Goal: Navigation & Orientation: Find specific page/section

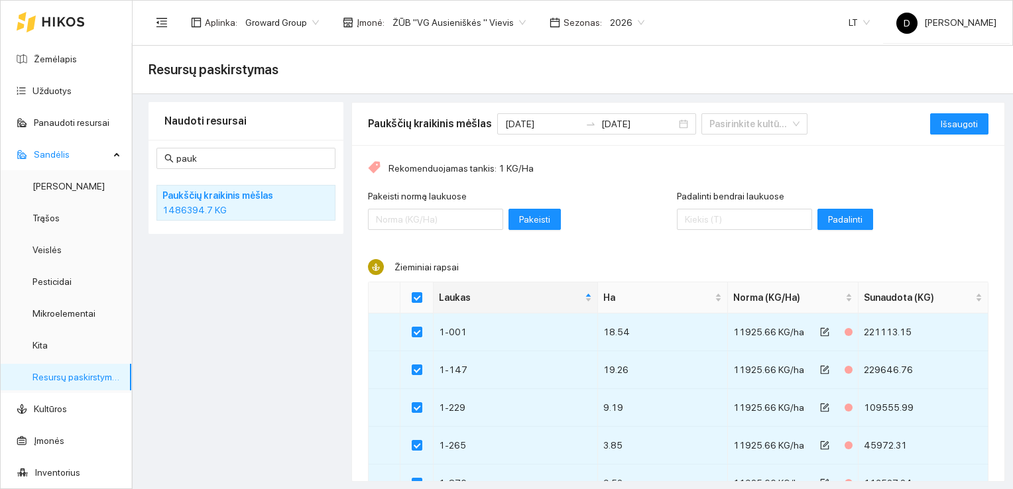
scroll to position [133, 0]
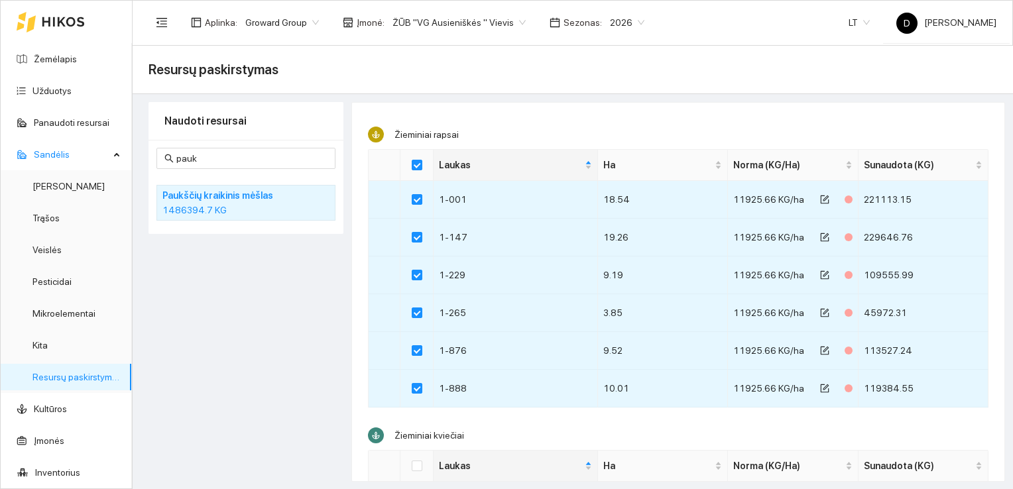
click at [236, 277] on div "Naudoti resursai pauk Paukščių kraikinis mėšlas 1486394.7 KG" at bounding box center [245, 292] width 195 height 380
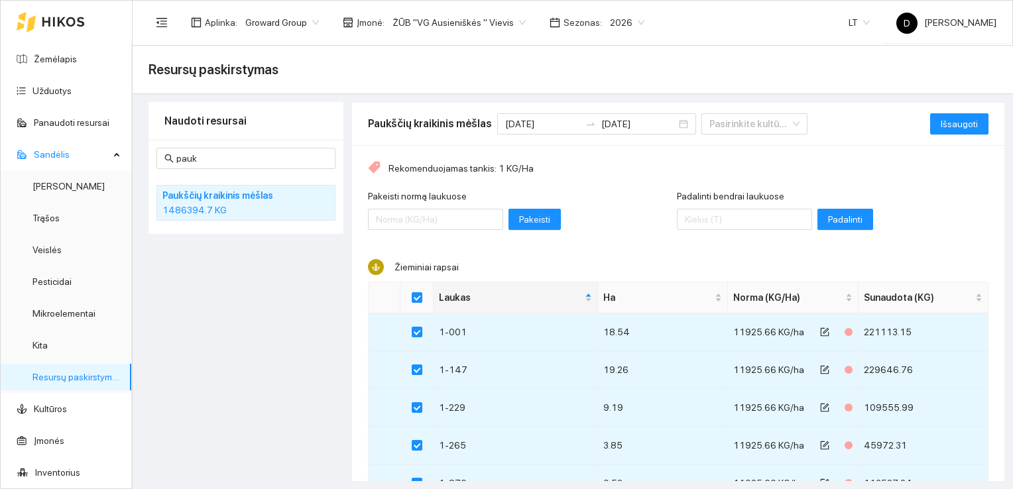
scroll to position [0, 0]
click at [944, 121] on span "Išsaugoti" at bounding box center [959, 124] width 37 height 15
checkbox input "false"
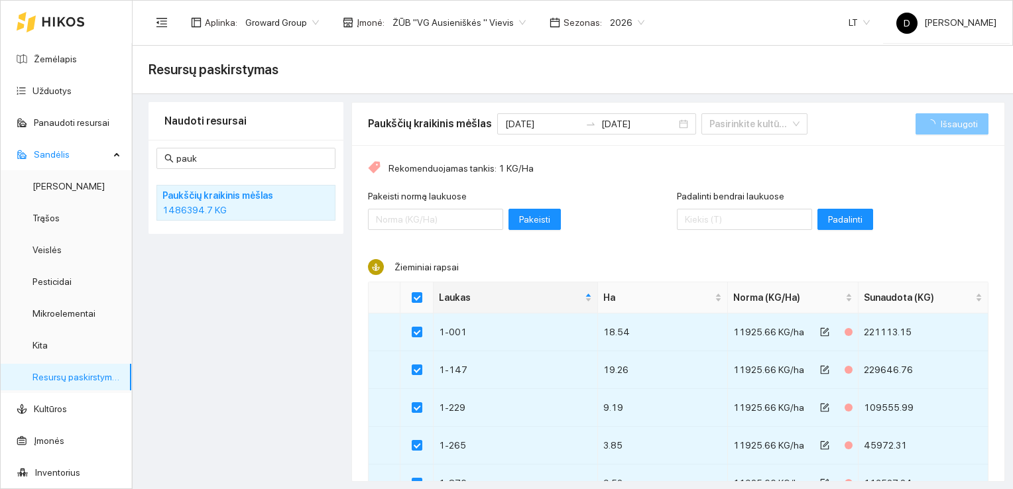
checkbox input "false"
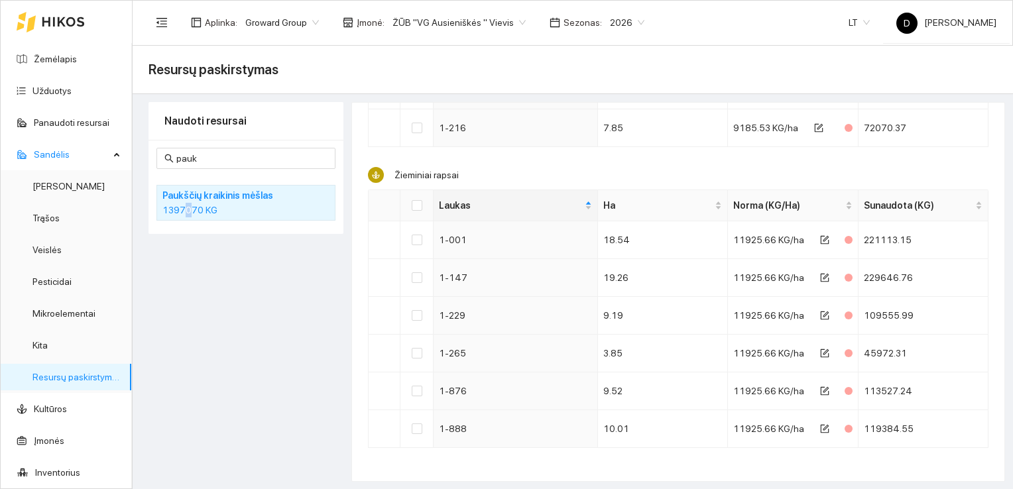
click at [188, 306] on div "Naudoti resursai pauk Paukščių kraikinis mėšlas 1397070 KG" at bounding box center [245, 292] width 195 height 380
drag, startPoint x: 188, startPoint y: 306, endPoint x: 251, endPoint y: 375, distance: 93.4
click at [251, 375] on div "Naudoti resursai pauk Paukščių kraikinis mėšlas 1397070 KG" at bounding box center [245, 292] width 195 height 380
click at [65, 61] on link "Žemėlapis" at bounding box center [55, 59] width 43 height 11
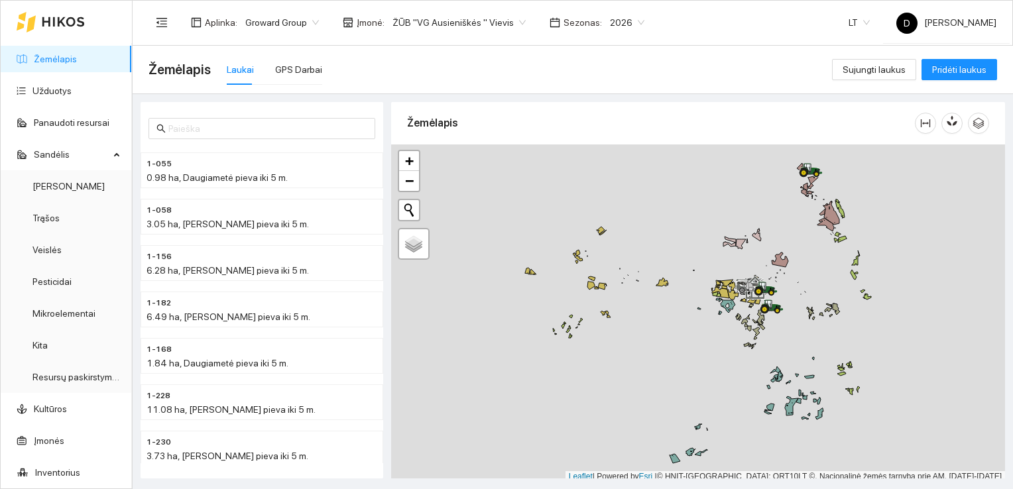
click at [931, 226] on div at bounding box center [698, 313] width 614 height 338
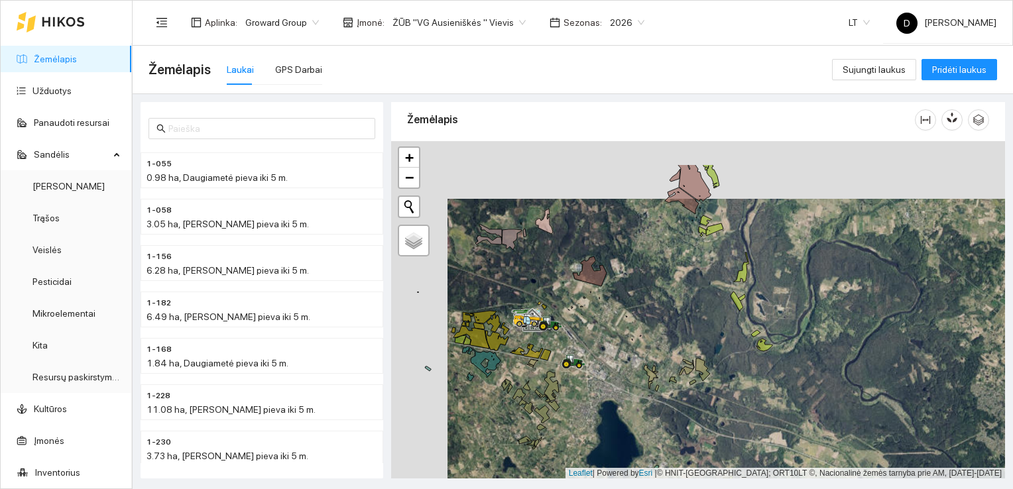
drag, startPoint x: 602, startPoint y: 282, endPoint x: 637, endPoint y: 333, distance: 61.4
click at [637, 333] on div at bounding box center [698, 310] width 614 height 338
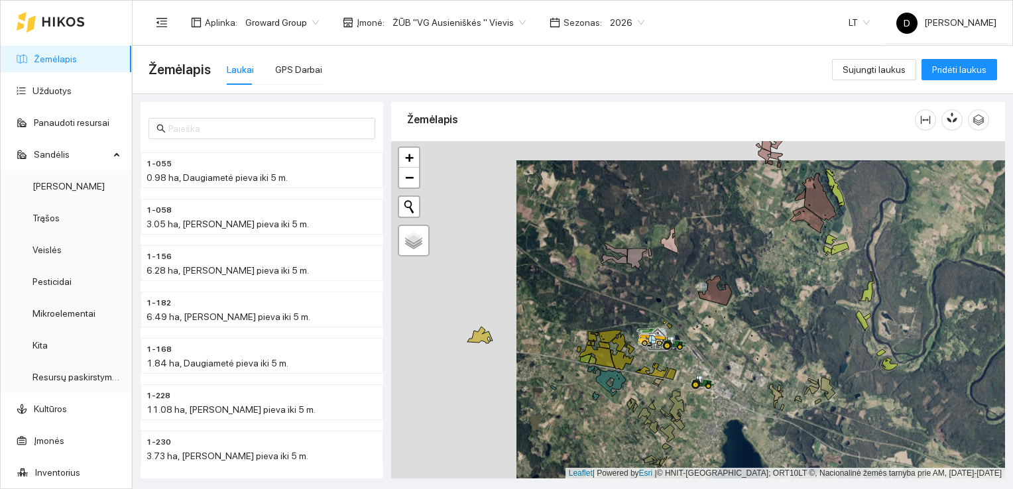
drag, startPoint x: 622, startPoint y: 332, endPoint x: 747, endPoint y: 351, distance: 126.7
click at [747, 351] on div at bounding box center [698, 310] width 614 height 338
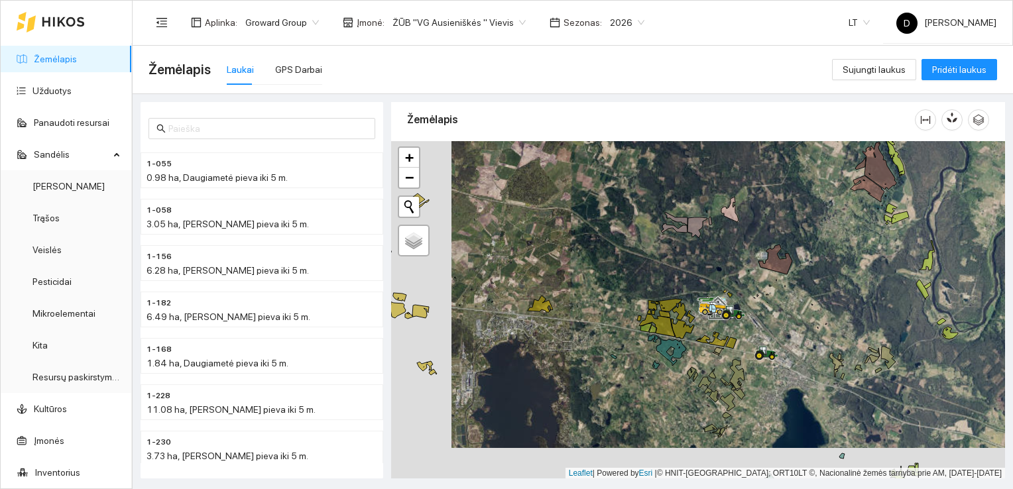
drag, startPoint x: 738, startPoint y: 343, endPoint x: 798, endPoint y: 312, distance: 67.9
click at [798, 312] on div at bounding box center [698, 310] width 614 height 338
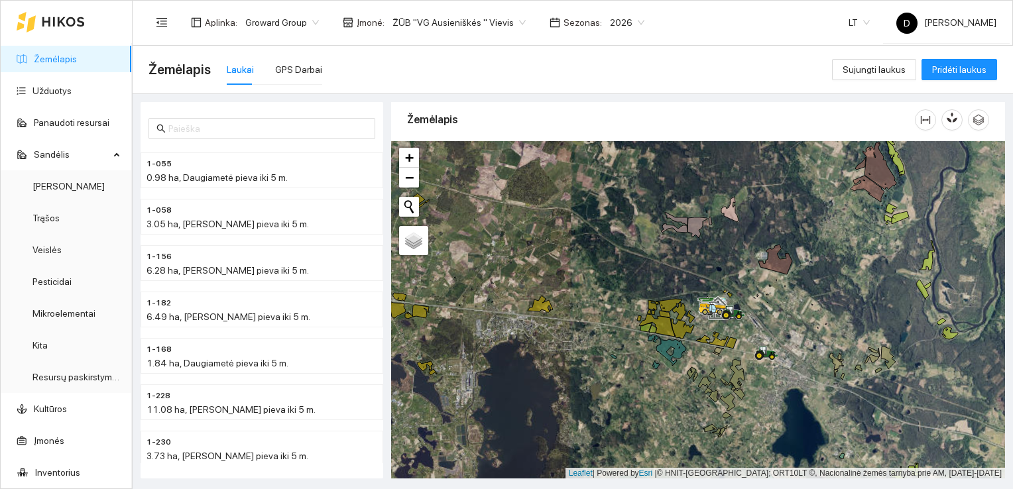
click at [584, 72] on div "Žemėlapis Laukai GPS Darbai" at bounding box center [489, 69] width 683 height 42
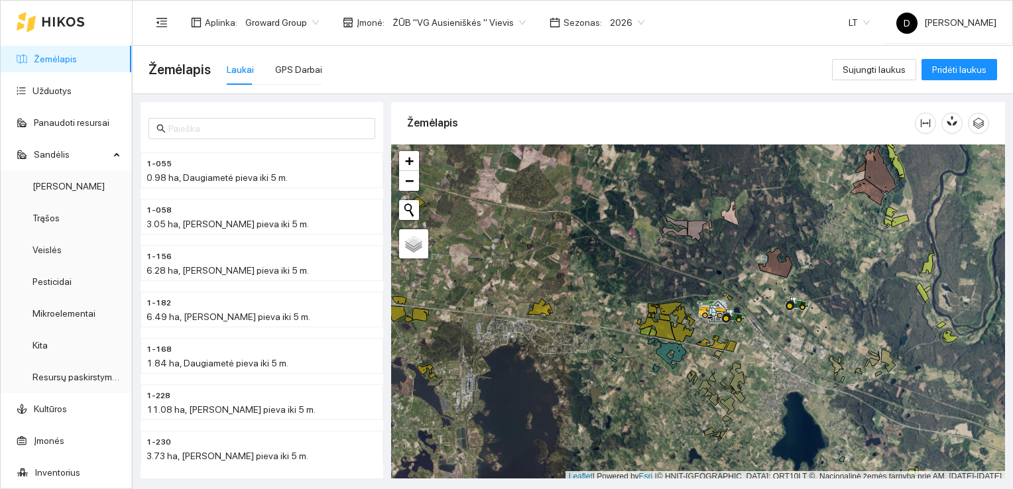
scroll to position [3, 0]
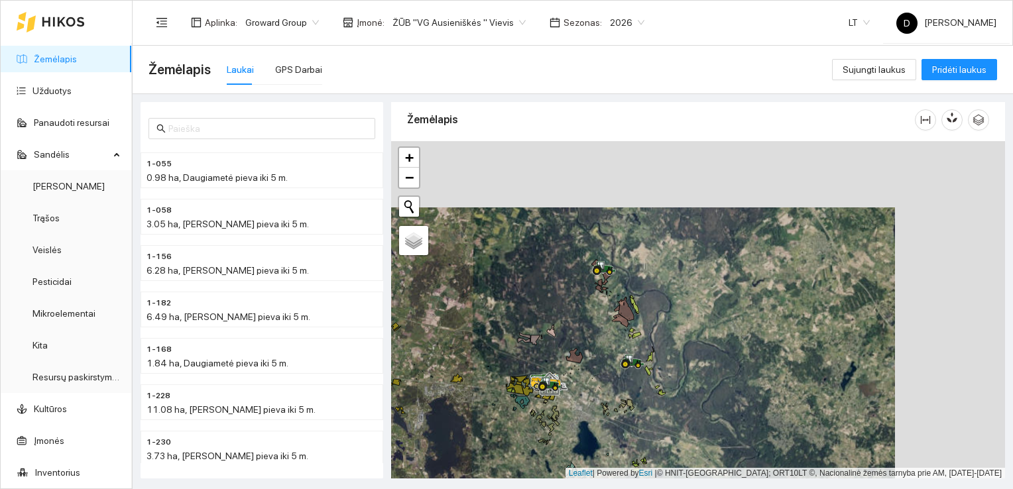
drag, startPoint x: 669, startPoint y: 237, endPoint x: 558, endPoint y: 303, distance: 128.7
click at [558, 304] on div at bounding box center [698, 310] width 614 height 338
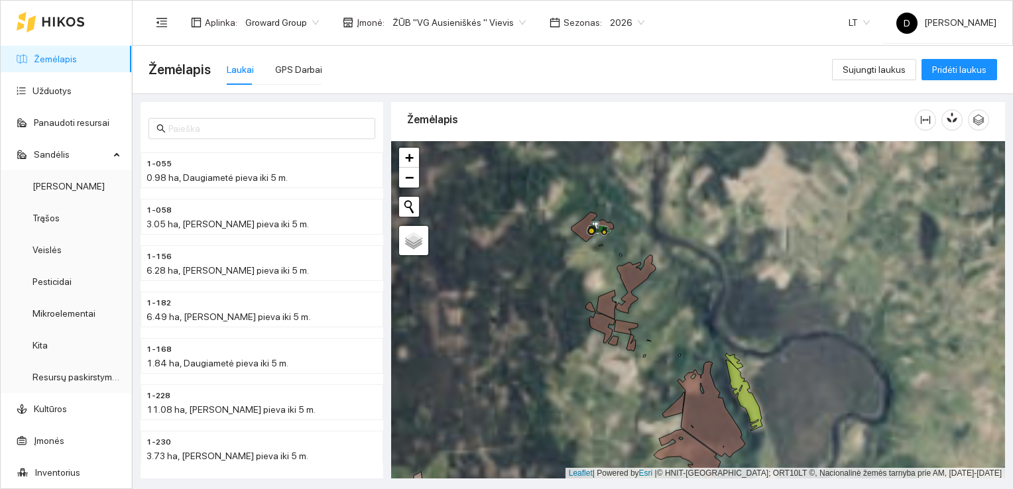
drag, startPoint x: 647, startPoint y: 280, endPoint x: 530, endPoint y: 359, distance: 141.2
click at [530, 359] on div at bounding box center [698, 310] width 614 height 338
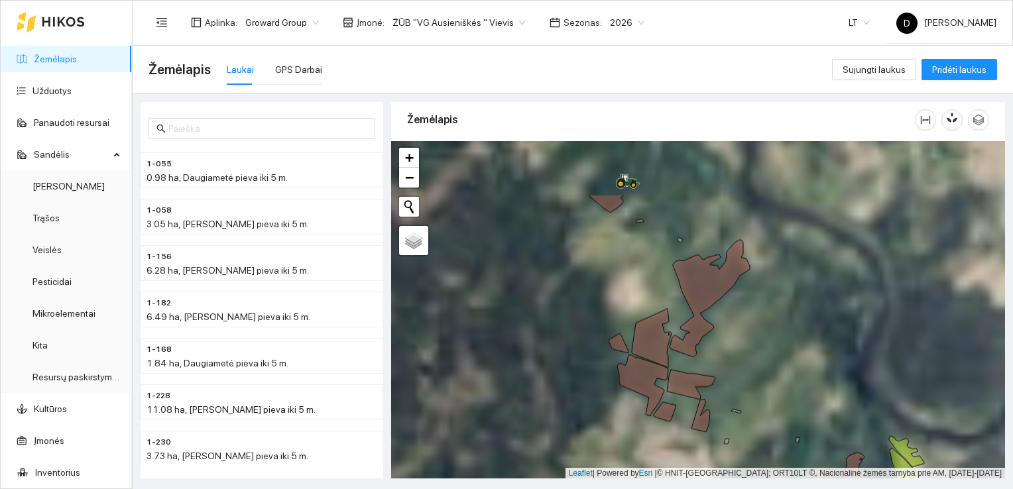
drag, startPoint x: 575, startPoint y: 292, endPoint x: 542, endPoint y: 380, distance: 94.2
click at [542, 380] on div at bounding box center [698, 310] width 614 height 338
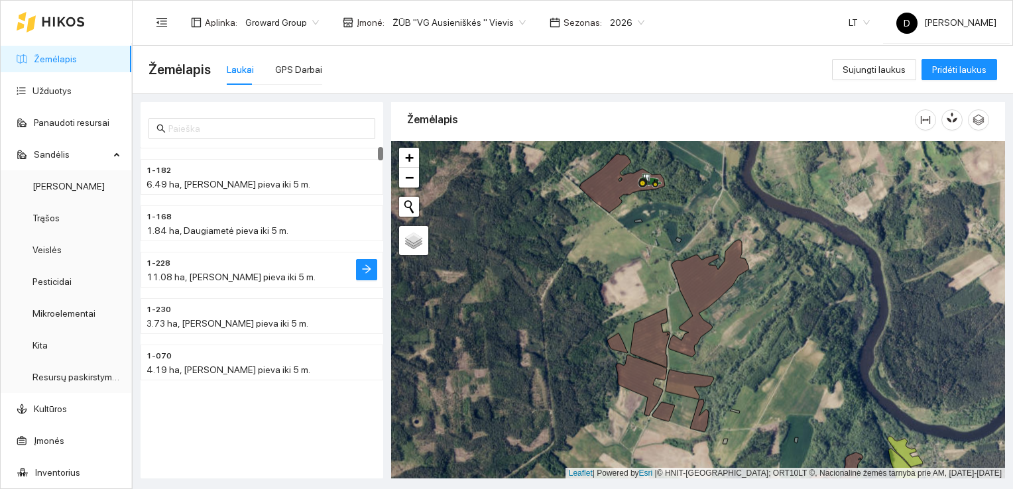
scroll to position [0, 0]
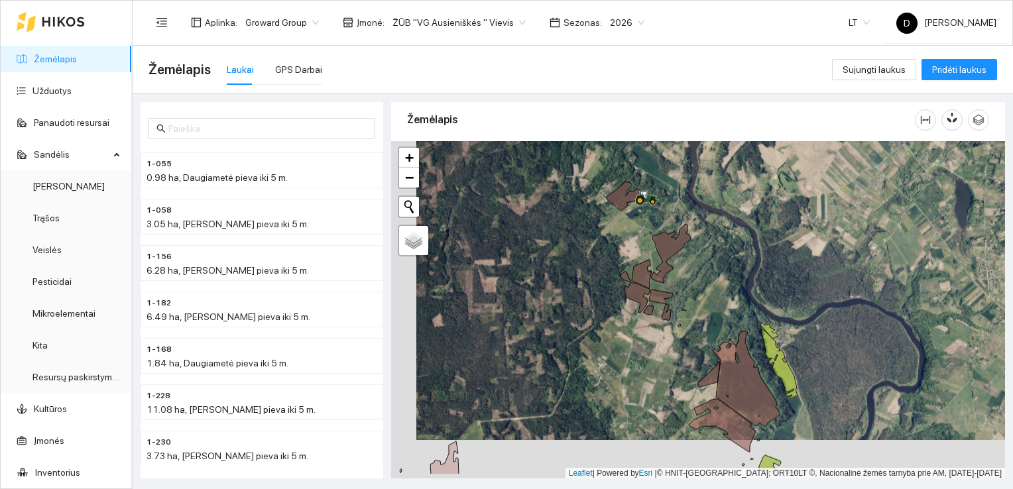
drag, startPoint x: 565, startPoint y: 345, endPoint x: 591, endPoint y: 306, distance: 46.5
click at [591, 306] on div at bounding box center [698, 310] width 614 height 338
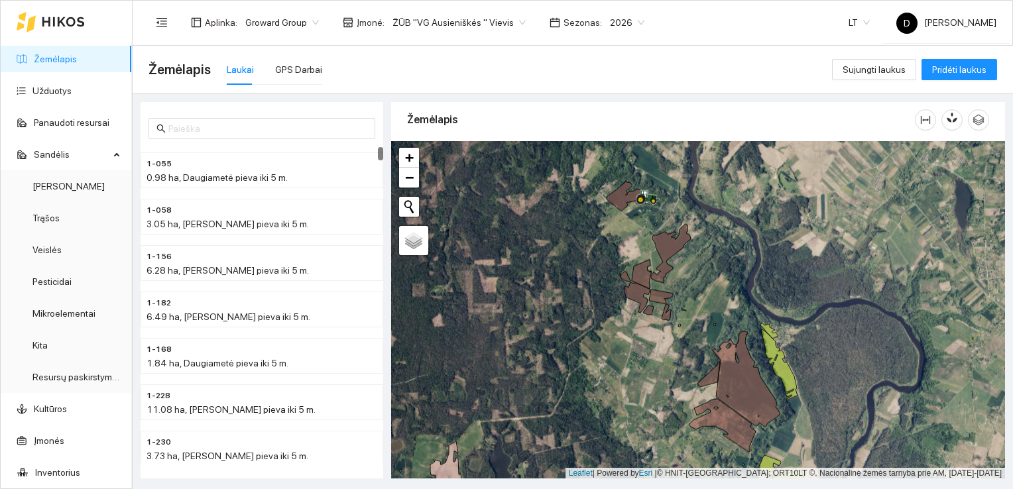
click at [603, 65] on div "Žemėlapis Laukai GPS Darbai" at bounding box center [489, 69] width 683 height 42
click at [297, 74] on div "GPS Darbai" at bounding box center [298, 69] width 47 height 15
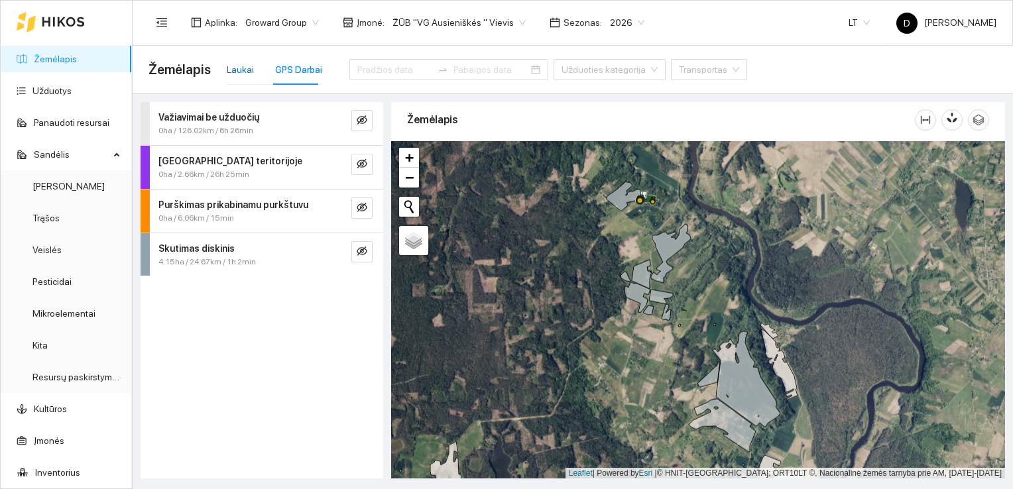
click at [232, 70] on div "Laukai" at bounding box center [240, 69] width 27 height 15
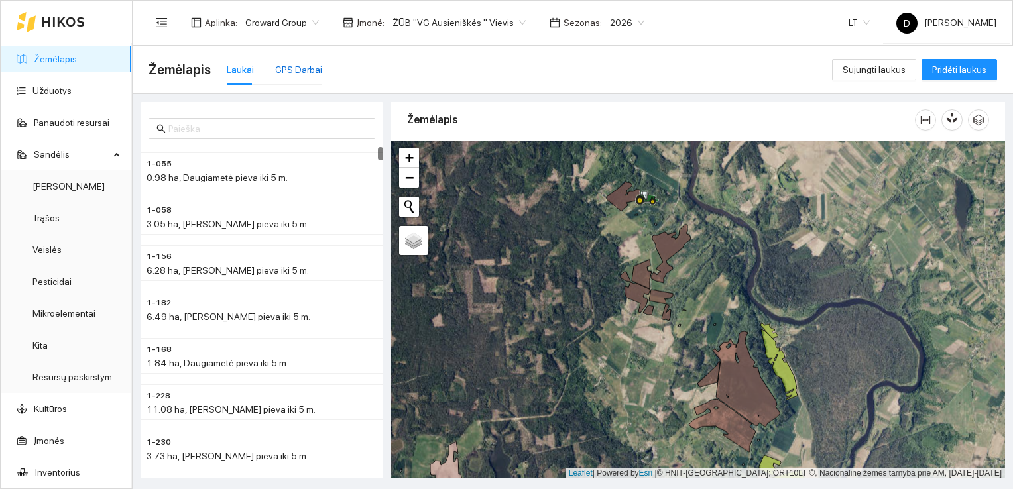
click at [283, 73] on div "GPS Darbai" at bounding box center [298, 69] width 47 height 15
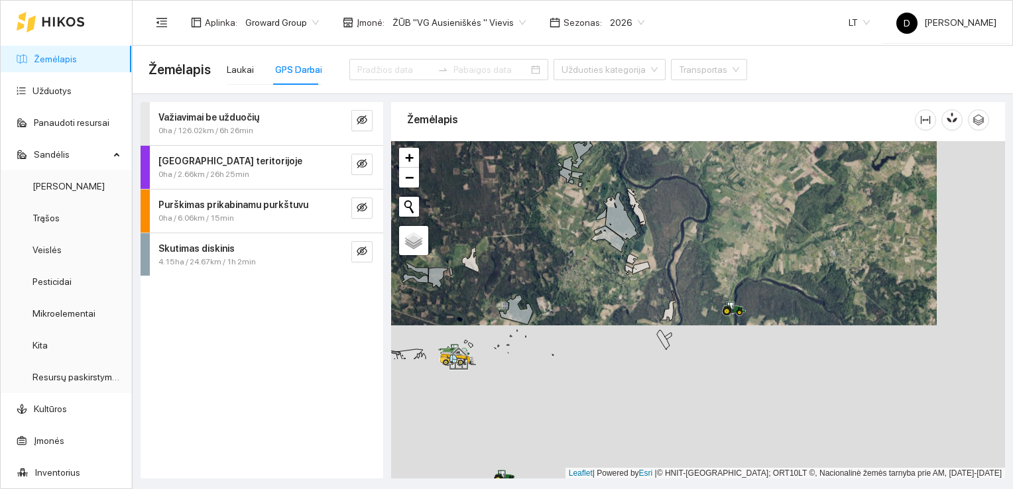
drag, startPoint x: 626, startPoint y: 375, endPoint x: 591, endPoint y: 277, distance: 104.0
click at [591, 277] on div at bounding box center [698, 310] width 614 height 338
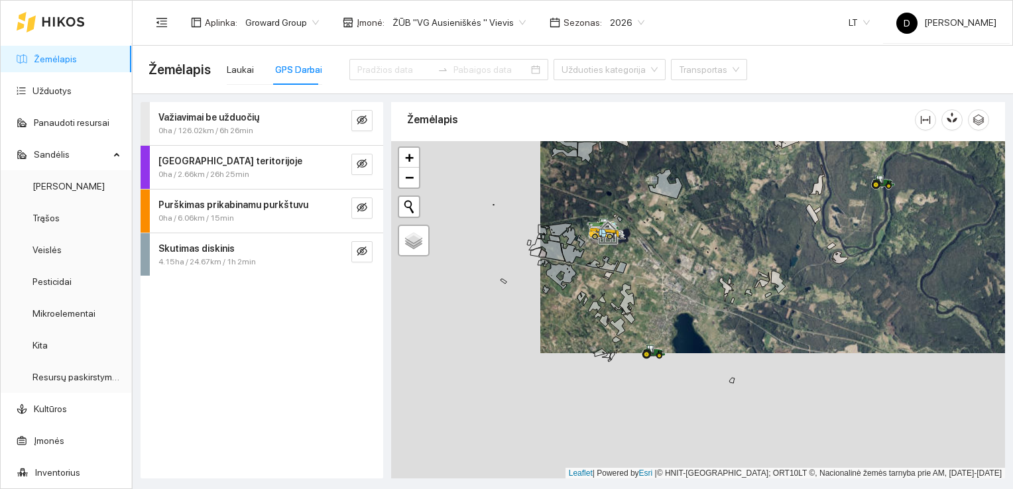
drag, startPoint x: 582, startPoint y: 394, endPoint x: 748, endPoint y: 247, distance: 221.7
click at [748, 248] on div at bounding box center [698, 310] width 614 height 338
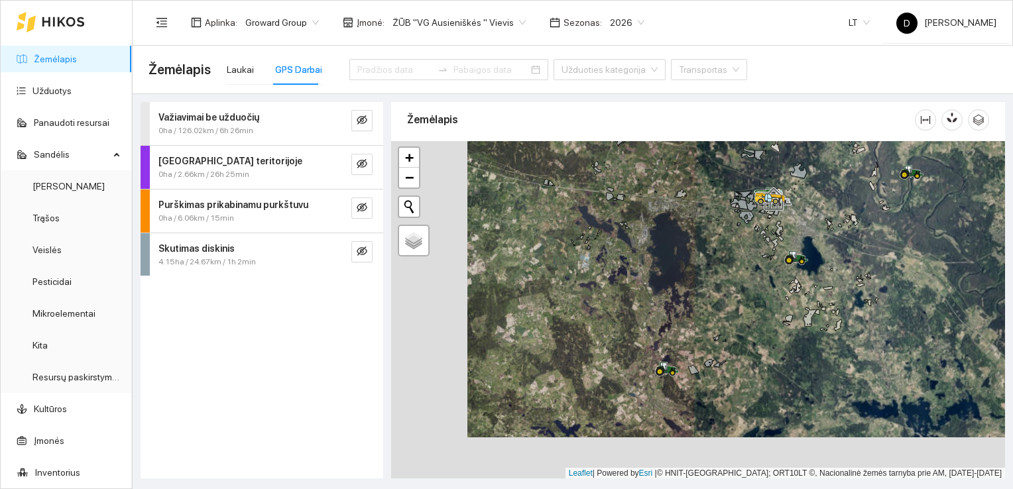
drag, startPoint x: 596, startPoint y: 441, endPoint x: 679, endPoint y: 394, distance: 95.3
click at [676, 394] on div at bounding box center [698, 310] width 614 height 338
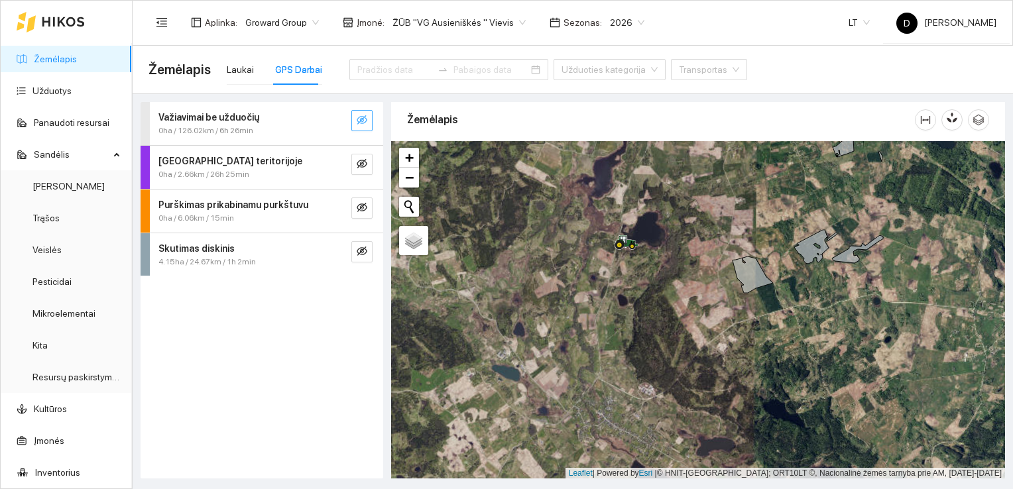
click at [362, 122] on icon "eye-invisible" at bounding box center [362, 120] width 11 height 11
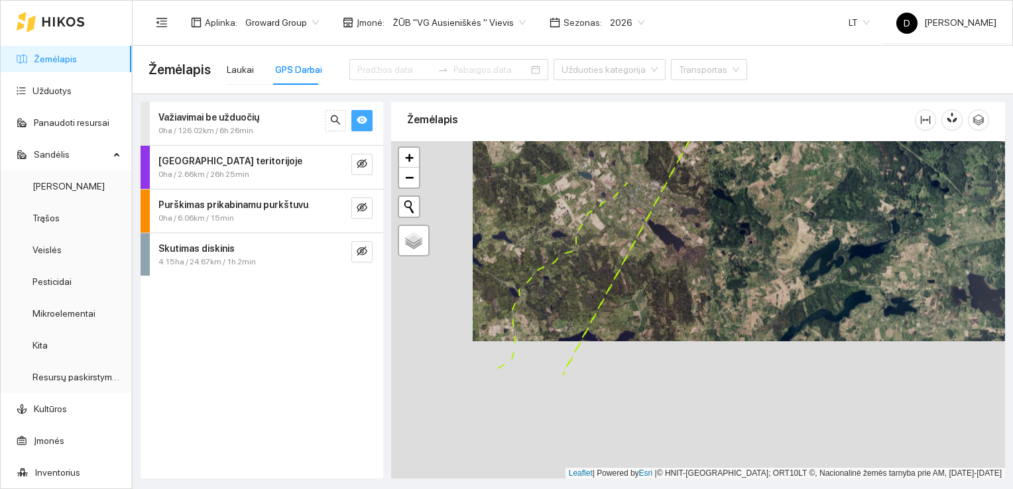
drag, startPoint x: 554, startPoint y: 376, endPoint x: 644, endPoint y: 216, distance: 183.7
click at [644, 216] on div at bounding box center [698, 310] width 614 height 338
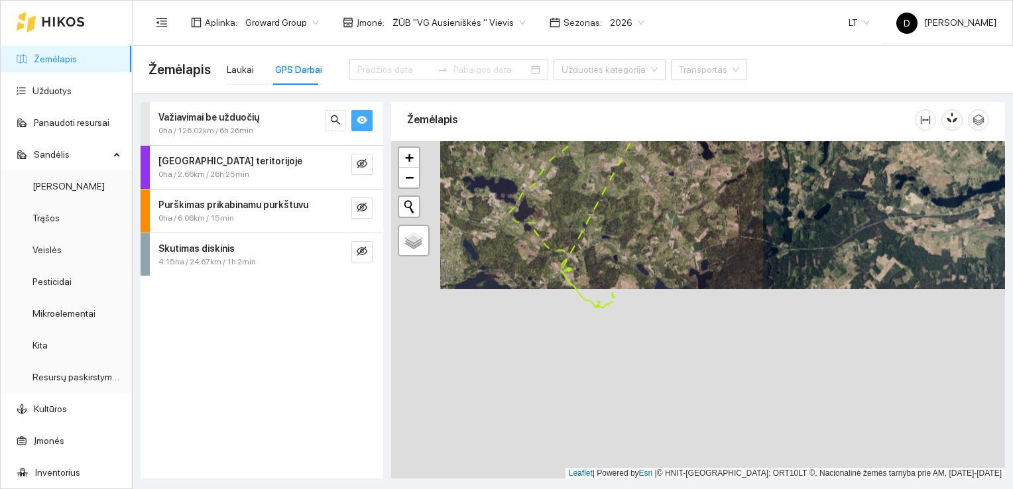
drag, startPoint x: 562, startPoint y: 426, endPoint x: 614, endPoint y: 225, distance: 206.9
click at [614, 225] on div at bounding box center [698, 310] width 614 height 338
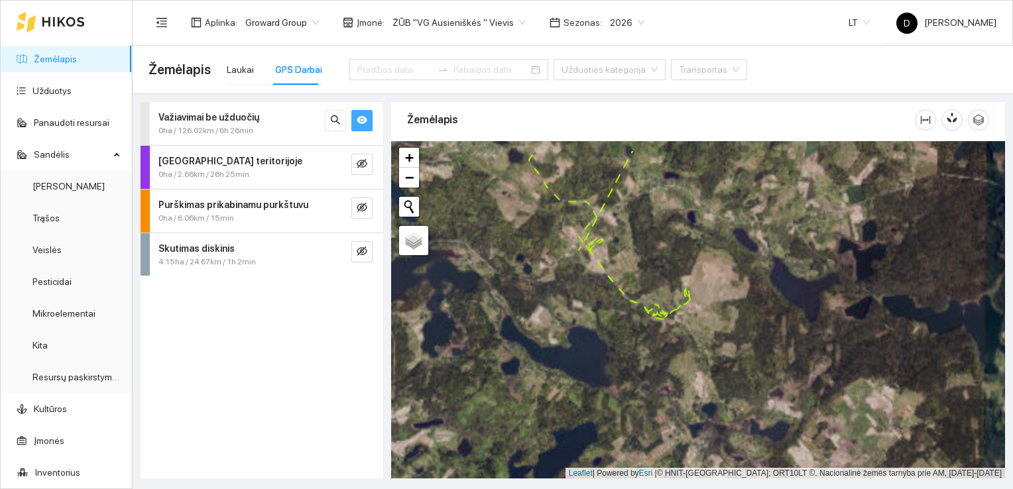
drag, startPoint x: 552, startPoint y: 304, endPoint x: 659, endPoint y: 348, distance: 115.6
click at [659, 348] on div at bounding box center [698, 310] width 614 height 338
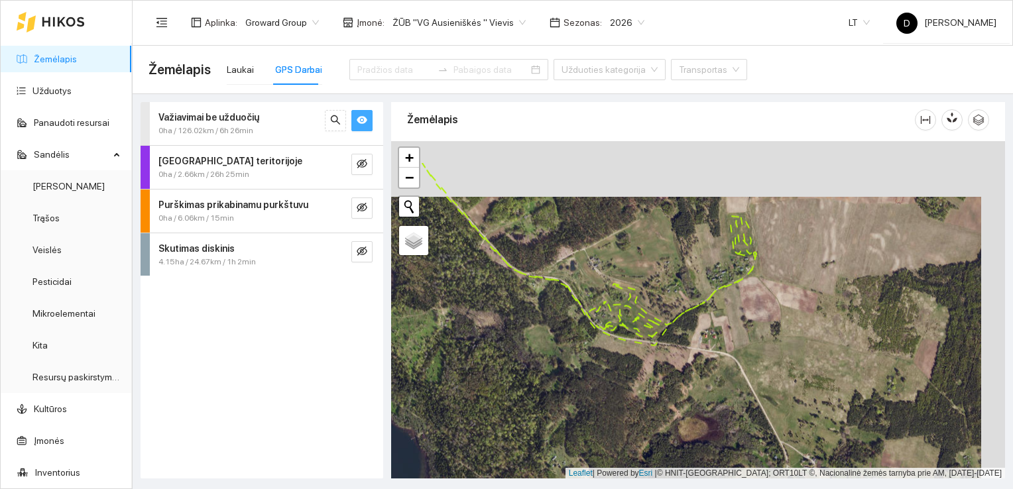
drag, startPoint x: 764, startPoint y: 186, endPoint x: 719, endPoint y: 276, distance: 100.2
click at [719, 276] on div at bounding box center [698, 310] width 614 height 338
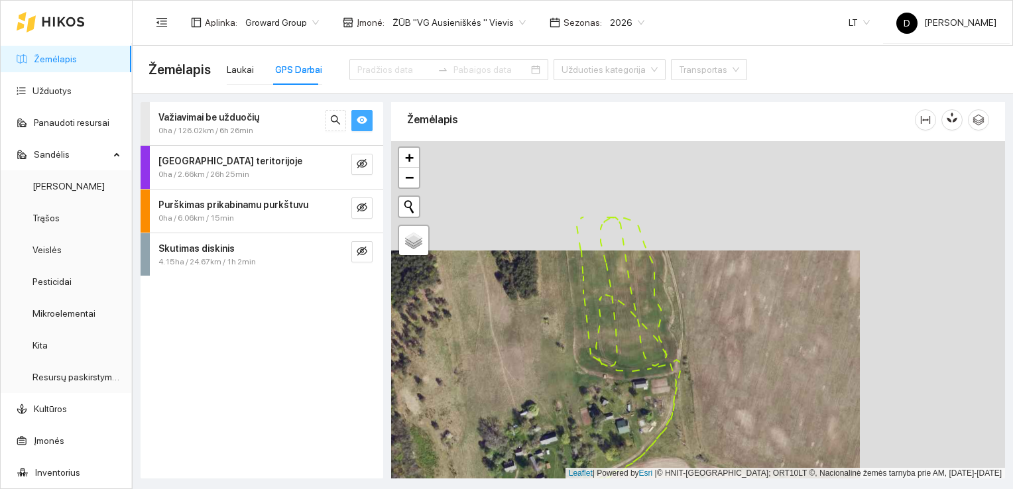
drag, startPoint x: 716, startPoint y: 251, endPoint x: 549, endPoint y: 380, distance: 211.6
click at [549, 381] on div at bounding box center [698, 310] width 614 height 338
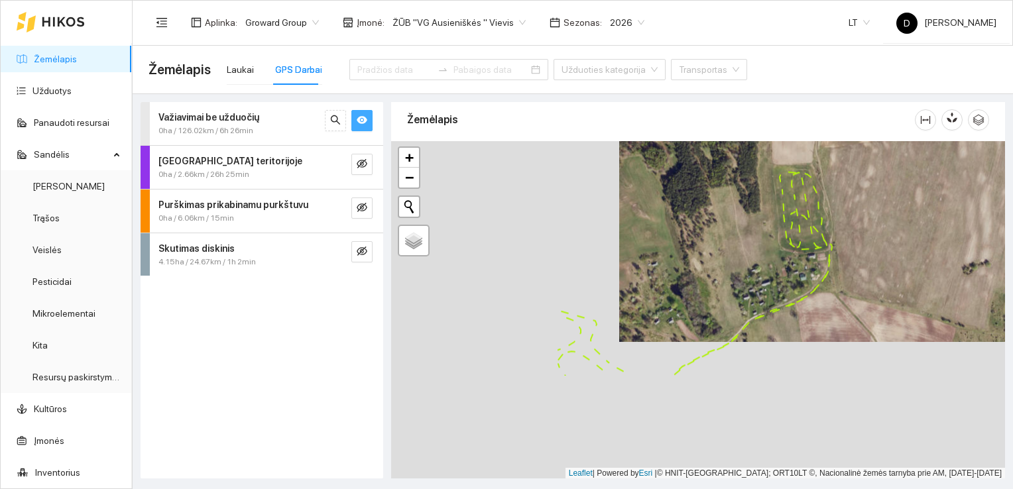
drag, startPoint x: 524, startPoint y: 372, endPoint x: 848, endPoint y: 188, distance: 371.9
click at [836, 192] on div at bounding box center [698, 310] width 614 height 338
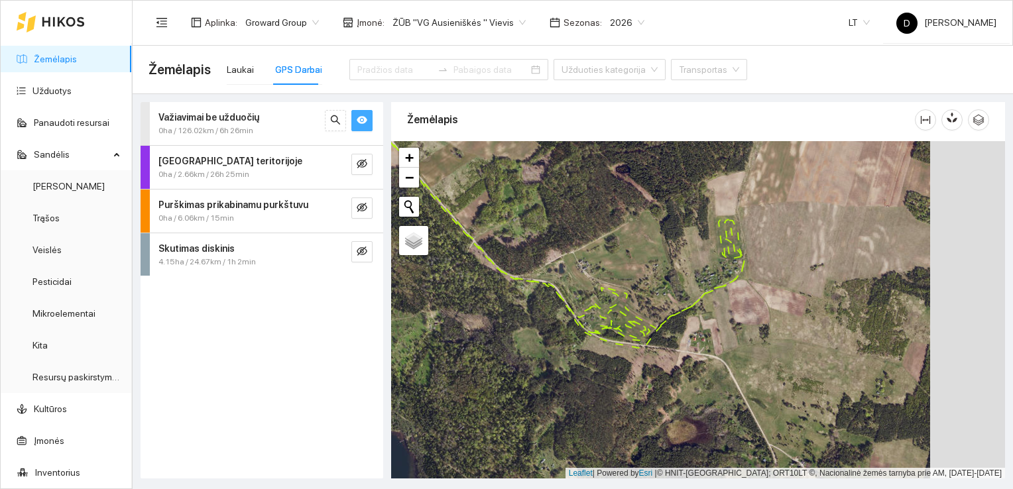
drag, startPoint x: 622, startPoint y: 233, endPoint x: 547, endPoint y: 232, distance: 74.9
click at [547, 232] on div at bounding box center [698, 310] width 614 height 338
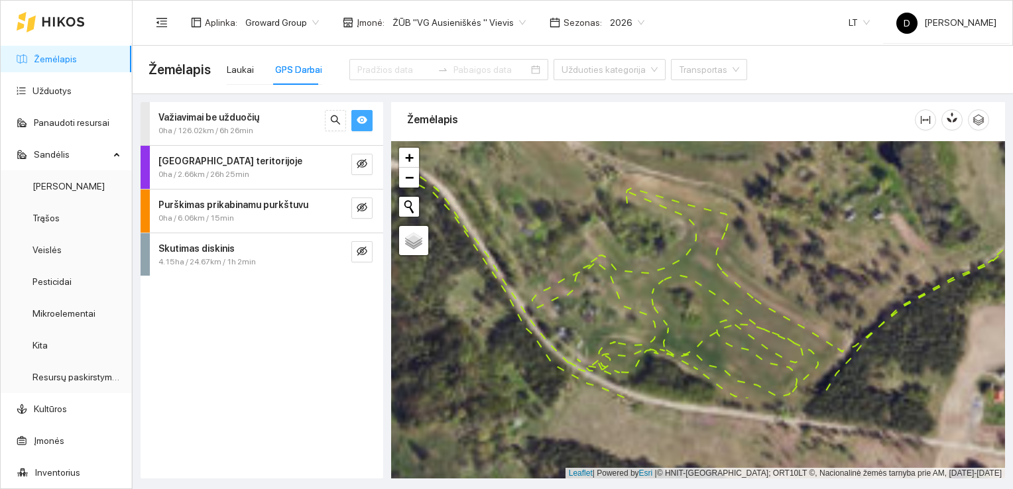
drag, startPoint x: 650, startPoint y: 363, endPoint x: 729, endPoint y: 249, distance: 139.6
click at [729, 249] on div at bounding box center [698, 310] width 614 height 338
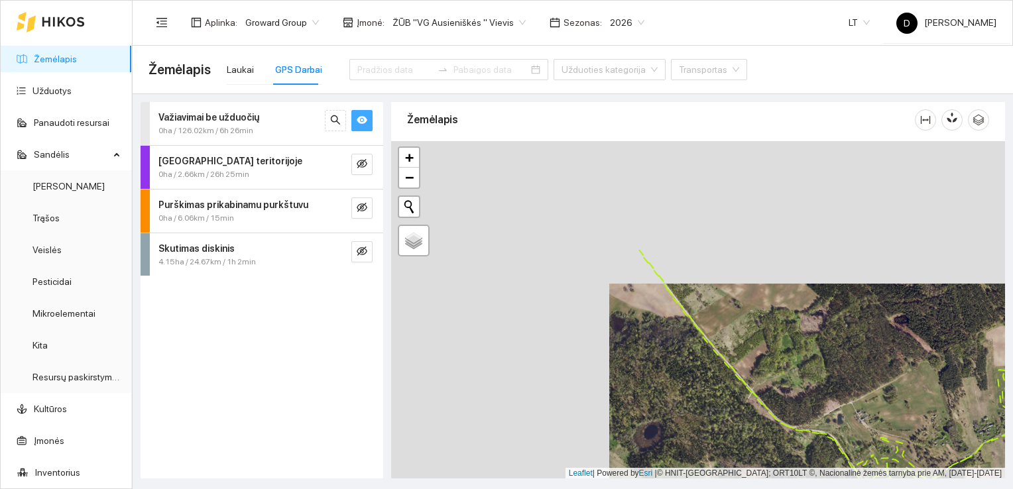
drag, startPoint x: 481, startPoint y: 226, endPoint x: 812, endPoint y: 430, distance: 389.2
click at [815, 432] on div at bounding box center [698, 310] width 614 height 338
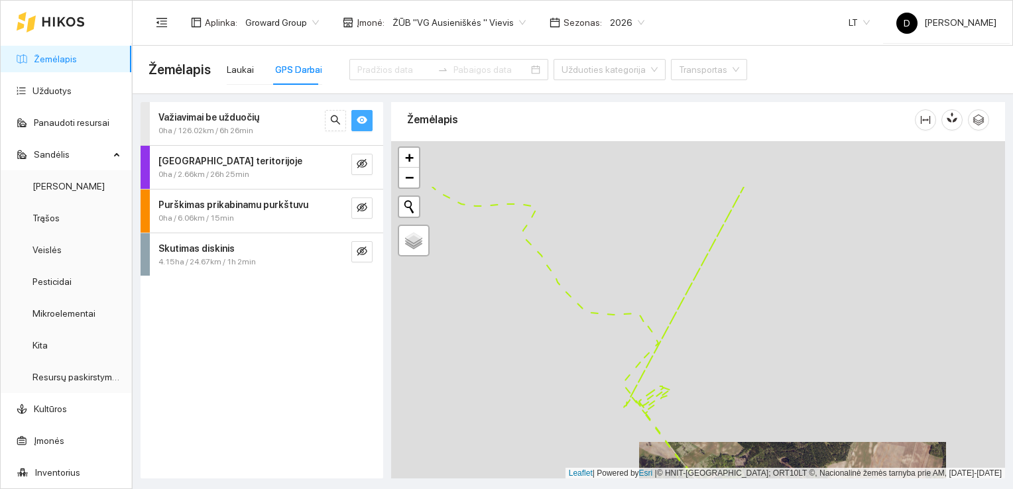
drag, startPoint x: 791, startPoint y: 298, endPoint x: 673, endPoint y: 385, distance: 146.5
click at [673, 385] on div at bounding box center [698, 310] width 614 height 338
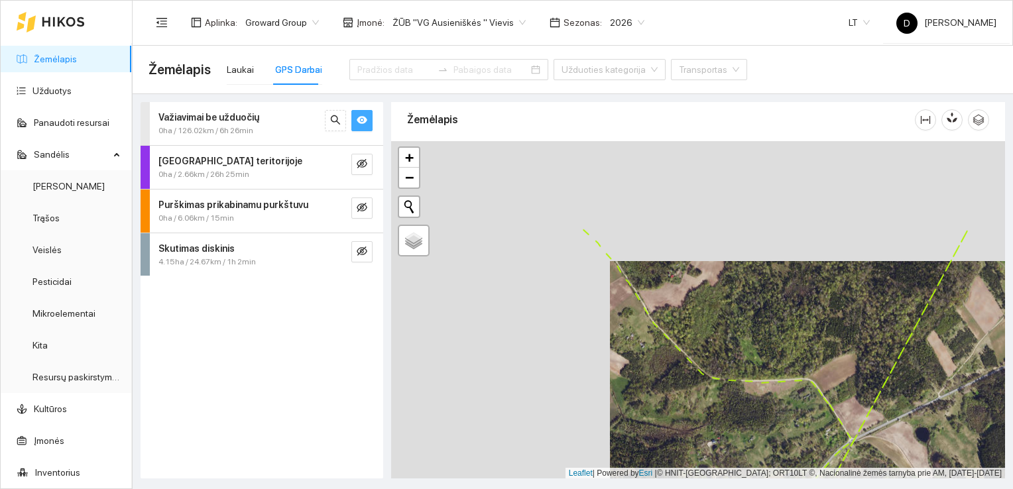
drag, startPoint x: 604, startPoint y: 328, endPoint x: 793, endPoint y: 438, distance: 219.2
click at [793, 438] on div at bounding box center [698, 310] width 614 height 338
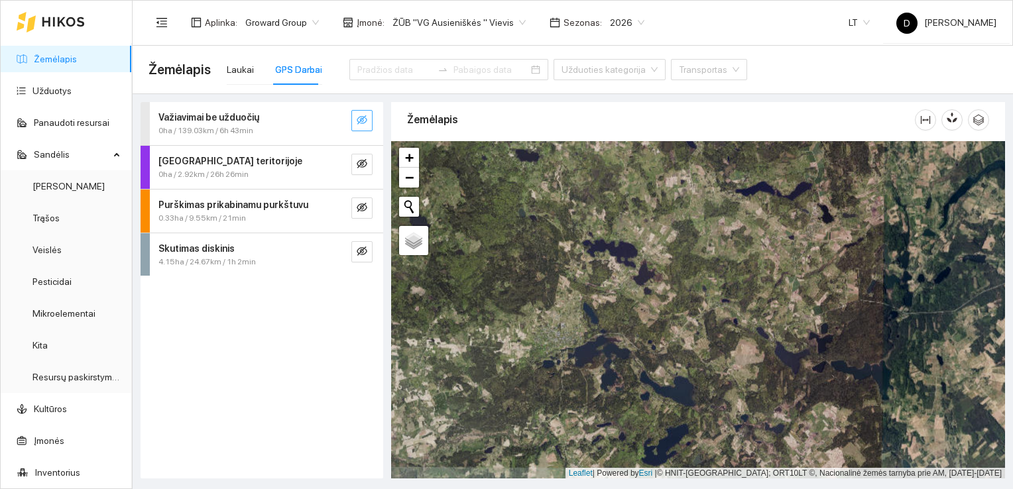
click at [313, 315] on div "Važiavimai be užduočių 0ha / 139.03km / 6h 43min Darbas teritorijoje 0ha / 2.92…" at bounding box center [262, 290] width 243 height 376
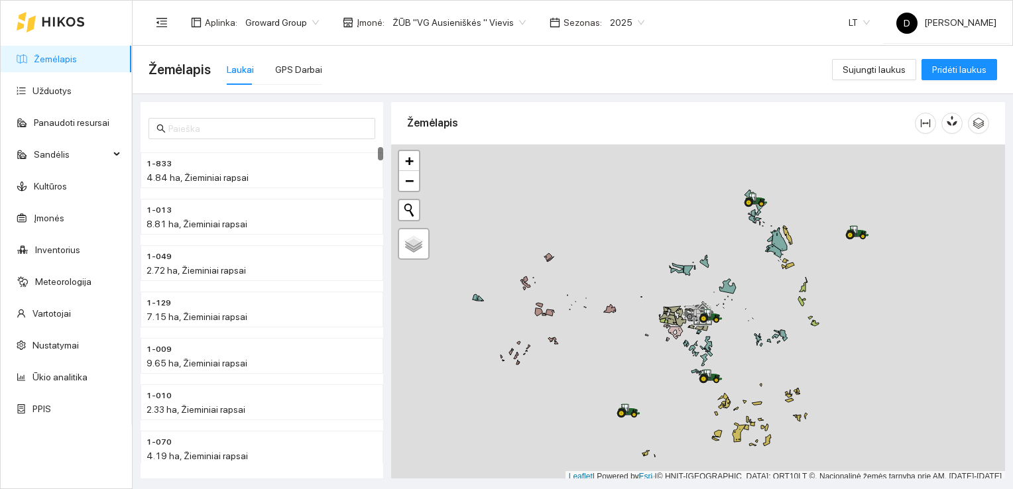
scroll to position [3, 0]
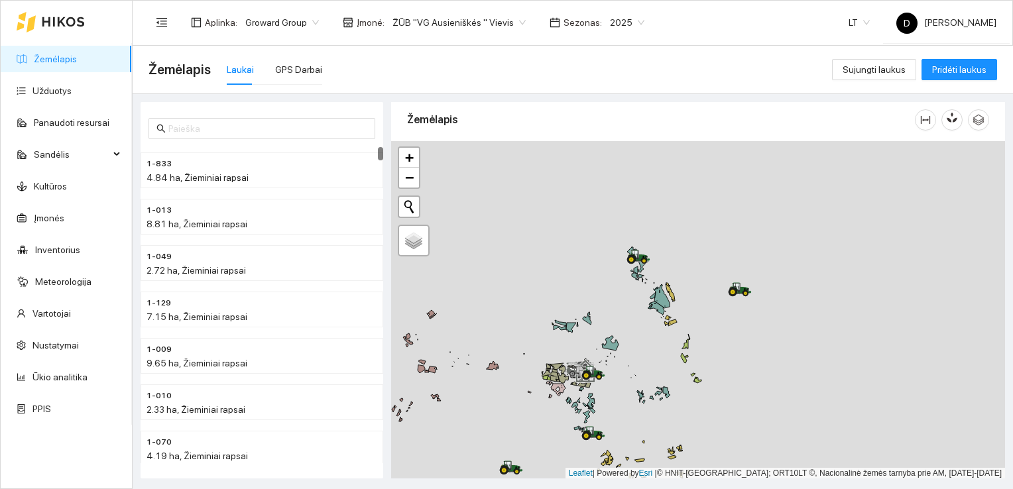
drag, startPoint x: 851, startPoint y: 248, endPoint x: 678, endPoint y: 337, distance: 194.8
click at [678, 337] on div at bounding box center [698, 310] width 614 height 338
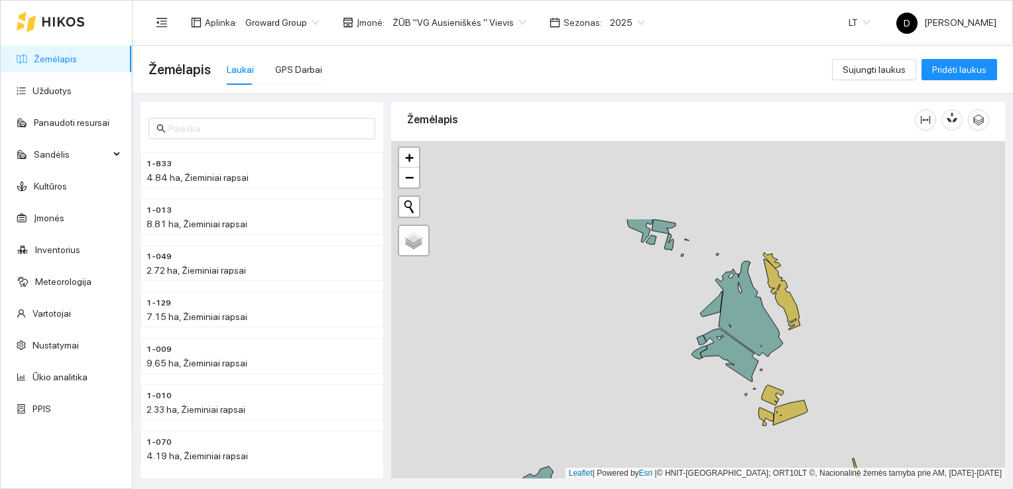
drag, startPoint x: 632, startPoint y: 282, endPoint x: 781, endPoint y: 388, distance: 183.0
click at [782, 388] on div at bounding box center [698, 310] width 614 height 338
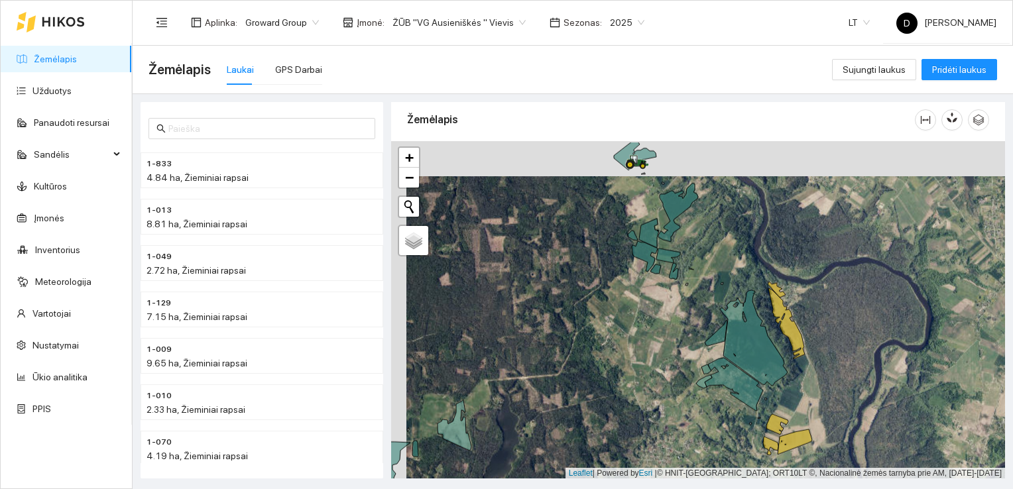
drag, startPoint x: 701, startPoint y: 237, endPoint x: 713, endPoint y: 259, distance: 25.5
click at [713, 259] on div at bounding box center [698, 310] width 614 height 338
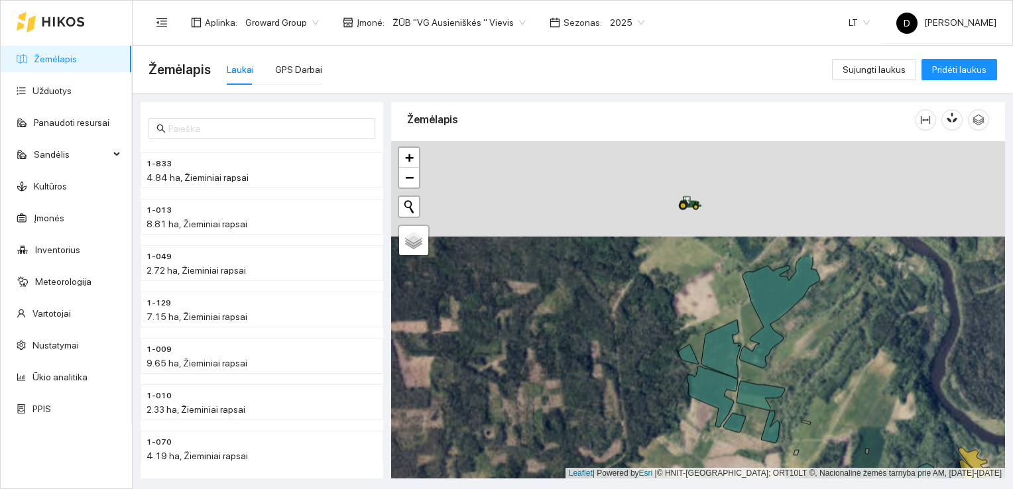
drag, startPoint x: 701, startPoint y: 243, endPoint x: 848, endPoint y: 397, distance: 212.8
click at [848, 397] on div at bounding box center [698, 310] width 614 height 338
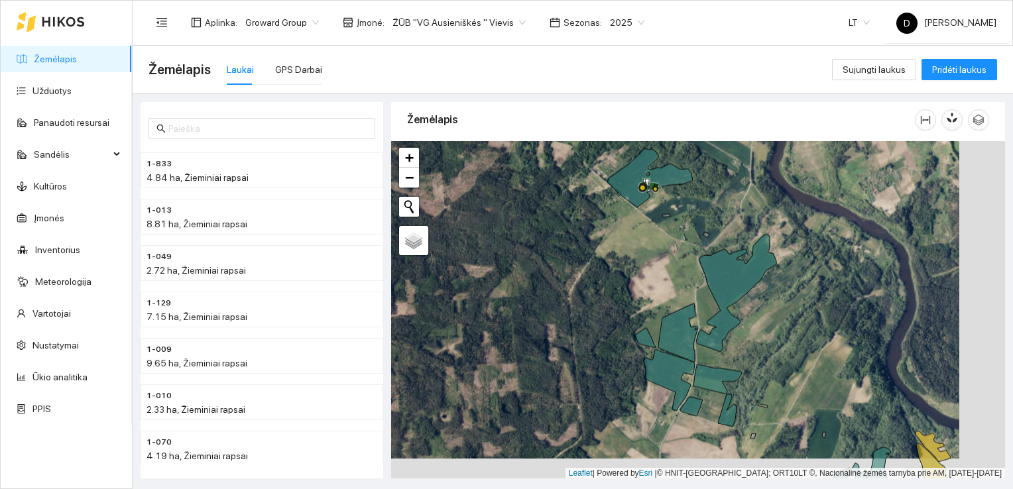
drag, startPoint x: 815, startPoint y: 338, endPoint x: 770, endPoint y: 317, distance: 50.1
click at [770, 317] on div at bounding box center [698, 310] width 614 height 338
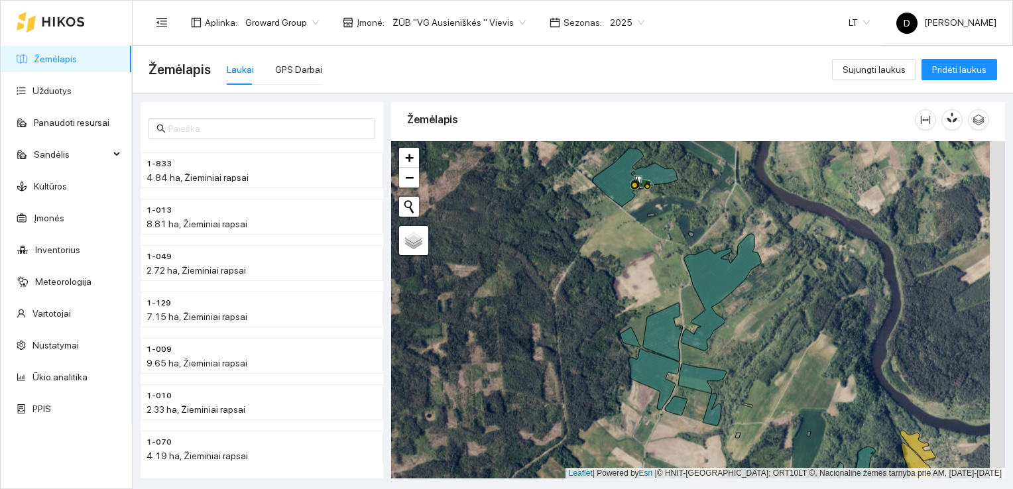
drag, startPoint x: 567, startPoint y: 200, endPoint x: 552, endPoint y: 200, distance: 15.3
click at [552, 200] on div at bounding box center [698, 310] width 614 height 338
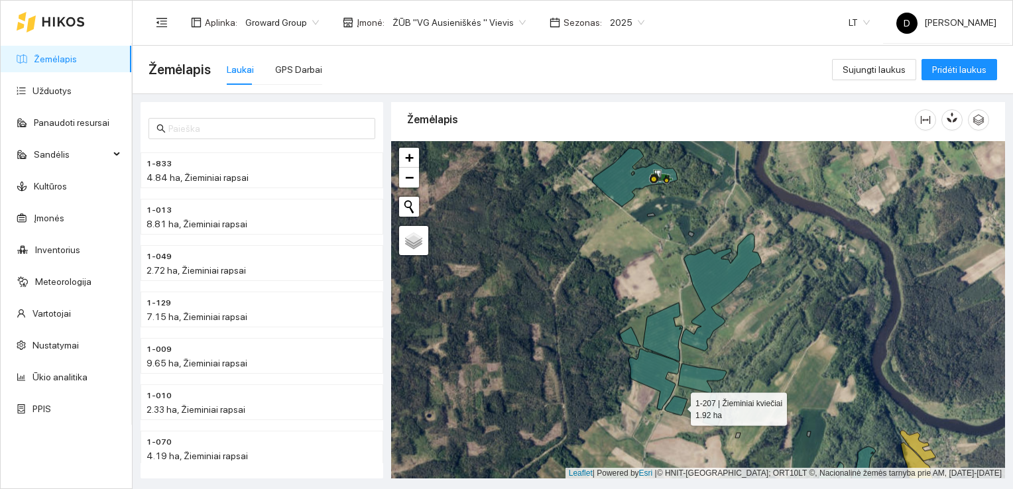
click at [679, 406] on icon at bounding box center [676, 405] width 23 height 19
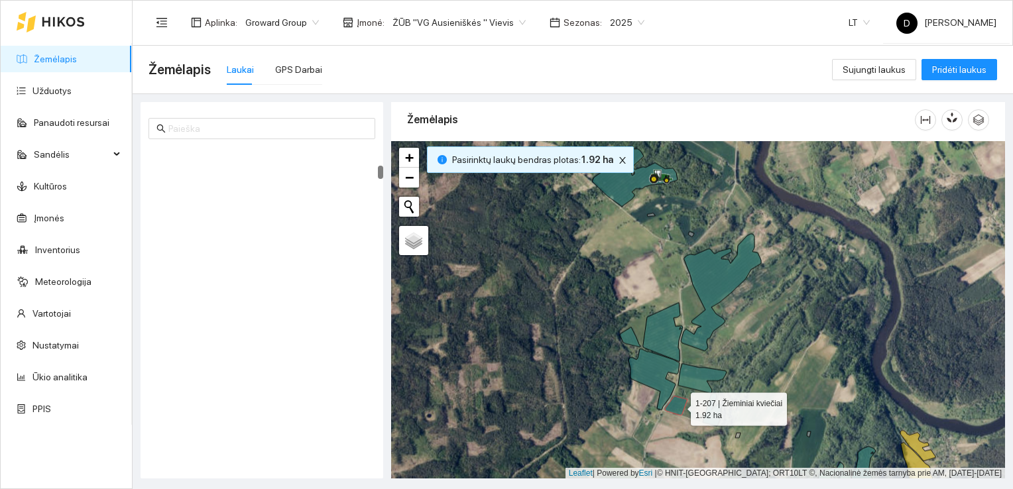
scroll to position [464, 0]
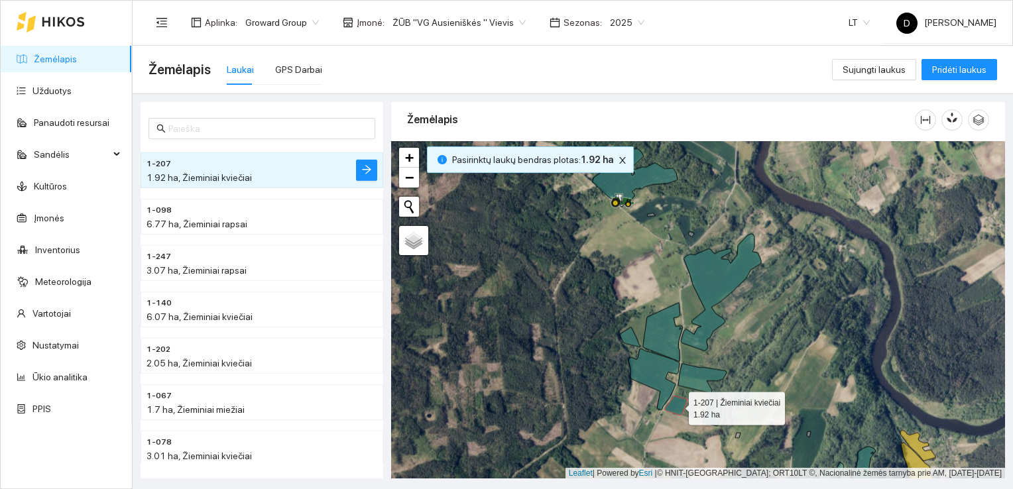
click at [671, 405] on icon at bounding box center [676, 405] width 23 height 19
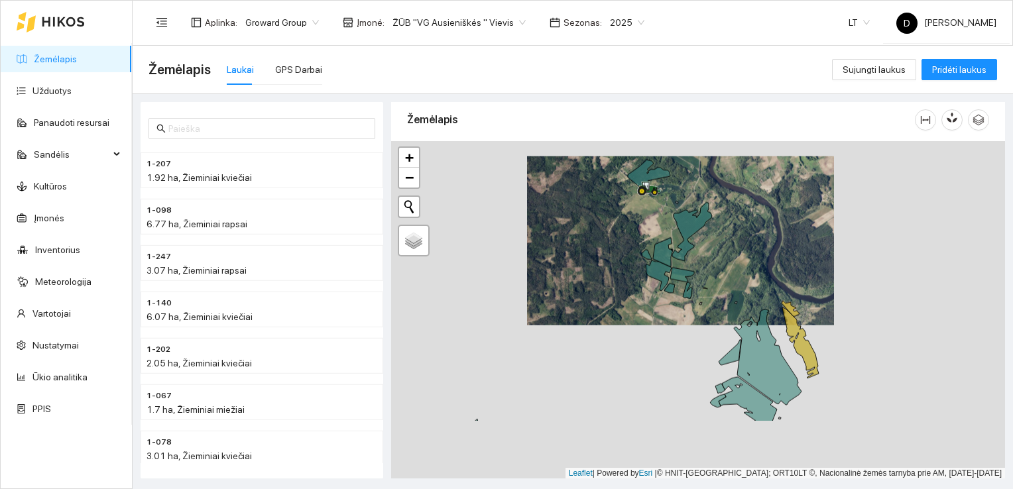
drag, startPoint x: 726, startPoint y: 353, endPoint x: 691, endPoint y: 257, distance: 102.3
click at [691, 257] on div at bounding box center [698, 310] width 614 height 338
